Goal: Find specific page/section: Find specific page/section

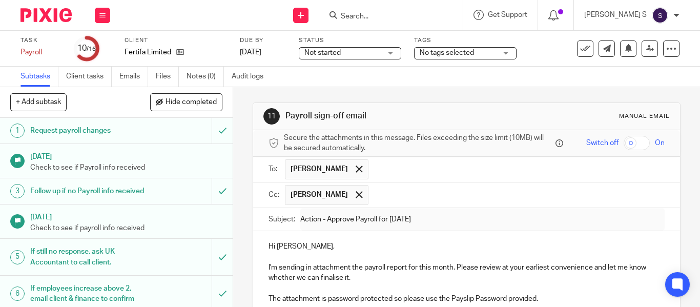
scroll to position [33, 0]
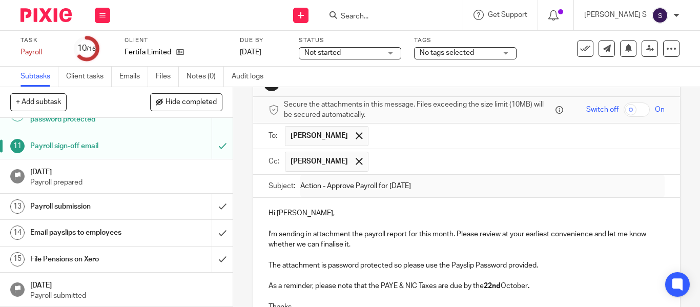
click at [380, 23] on div at bounding box center [391, 15] width 144 height 30
click at [375, 15] on input "Search" at bounding box center [386, 16] width 92 height 9
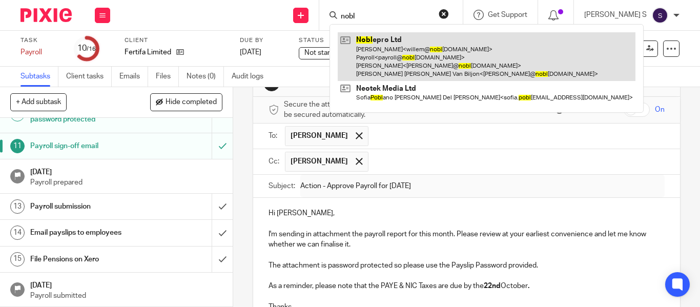
type input "nobl"
click at [408, 65] on link at bounding box center [487, 56] width 298 height 49
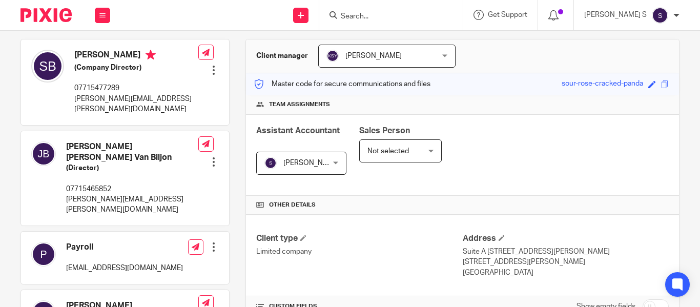
scroll to position [94, 0]
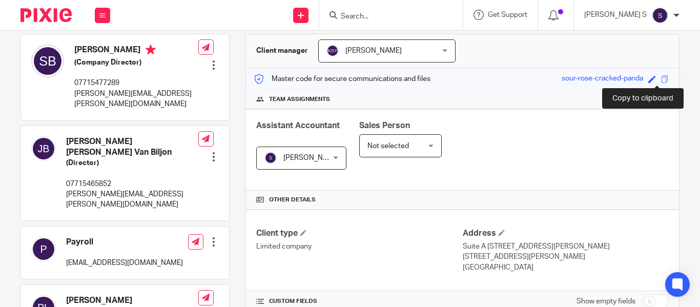
click at [661, 78] on span at bounding box center [665, 79] width 8 height 8
click at [382, 13] on input "Search" at bounding box center [386, 16] width 92 height 9
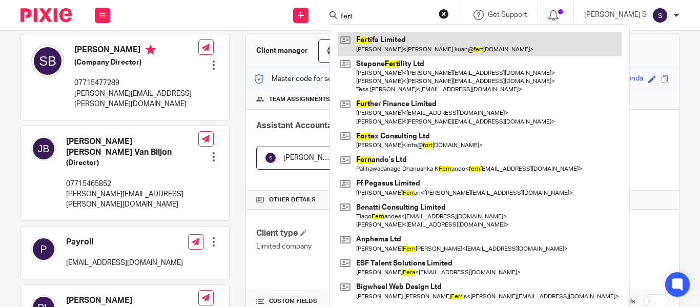
type input "fert"
click at [414, 43] on link at bounding box center [480, 44] width 284 height 24
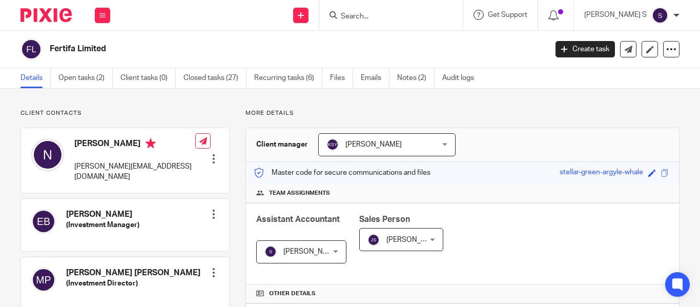
scroll to position [258, 0]
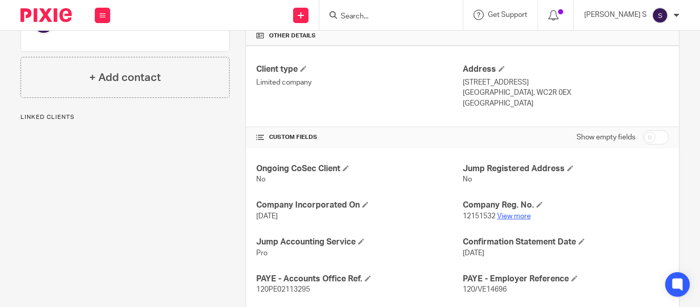
click at [509, 214] on link "View more" at bounding box center [514, 216] width 34 height 7
